Goal: Information Seeking & Learning: Learn about a topic

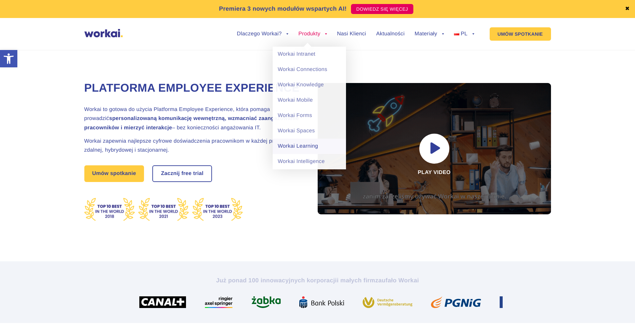
click at [307, 145] on link "Workai Learning" at bounding box center [309, 146] width 73 height 15
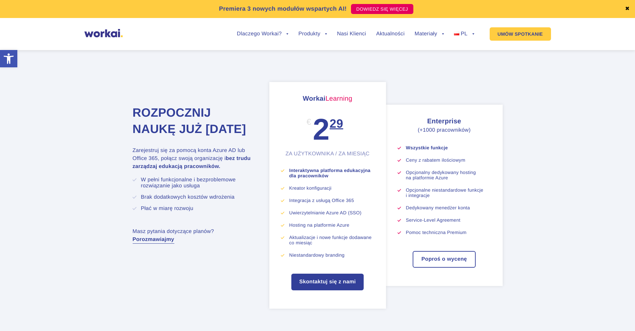
scroll to position [2481, 0]
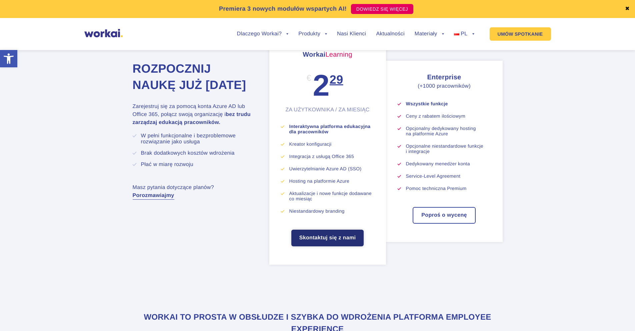
click at [318, 247] on link "Skontaktuj się z nami" at bounding box center [328, 238] width 72 height 17
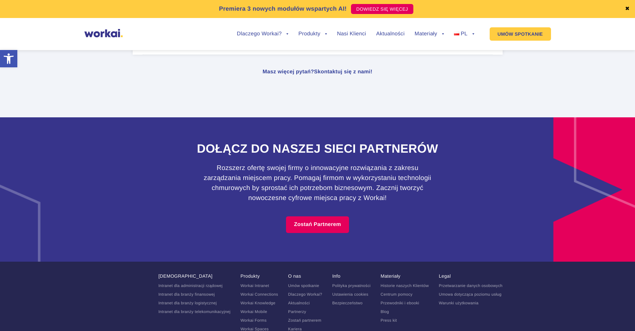
scroll to position [3048, 0]
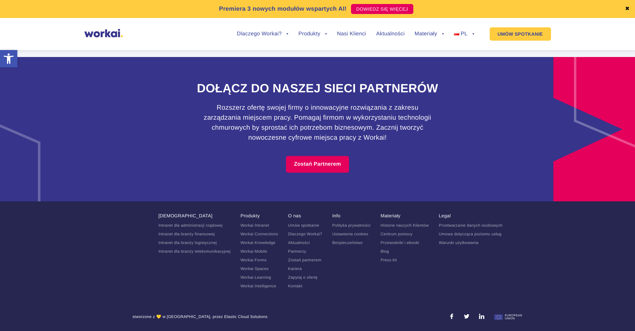
click at [399, 245] on link "Przewodniki i ebooki" at bounding box center [400, 243] width 39 height 5
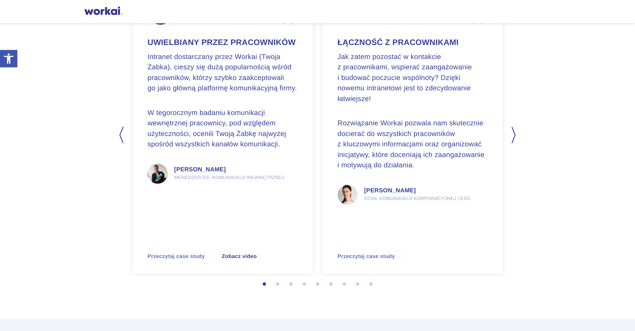
scroll to position [1765, 0]
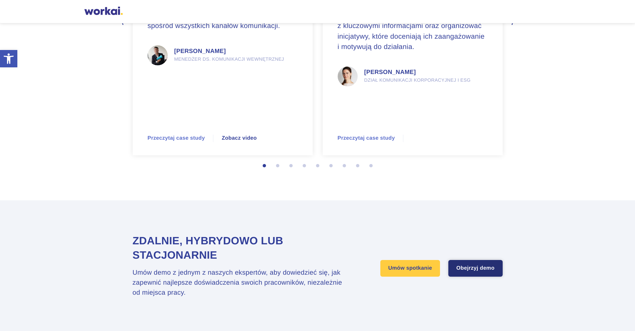
click at [481, 271] on link "Obejrzyj demo" at bounding box center [476, 268] width 54 height 17
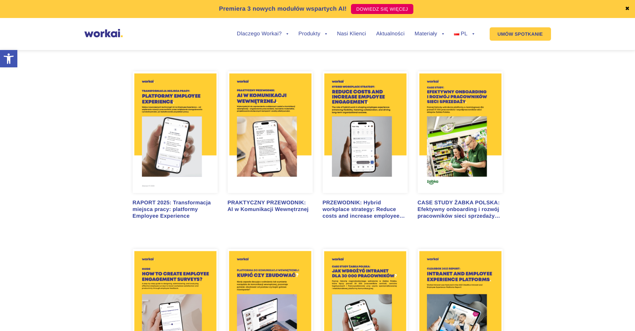
scroll to position [567, 0]
